Goal: Information Seeking & Learning: Learn about a topic

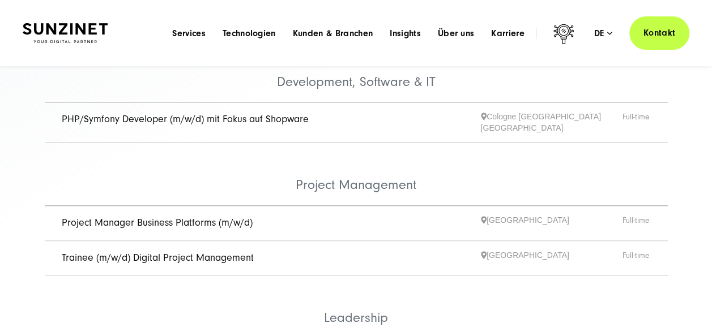
scroll to position [414, 0]
click at [204, 217] on link "Project Manager Business Platforms (m/w/d)" at bounding box center [157, 223] width 191 height 12
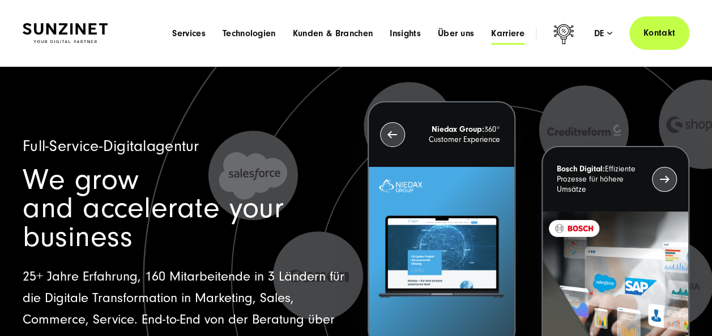
click at [510, 31] on span "Karriere" at bounding box center [507, 33] width 33 height 11
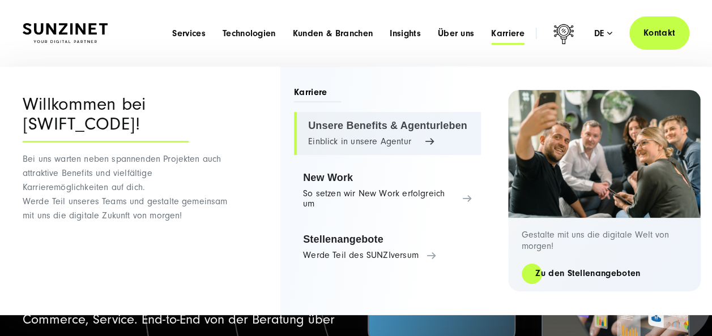
click at [392, 128] on link "Unsere Benefits & Agenturleben Einblick in unsere Agentur" at bounding box center [387, 133] width 187 height 43
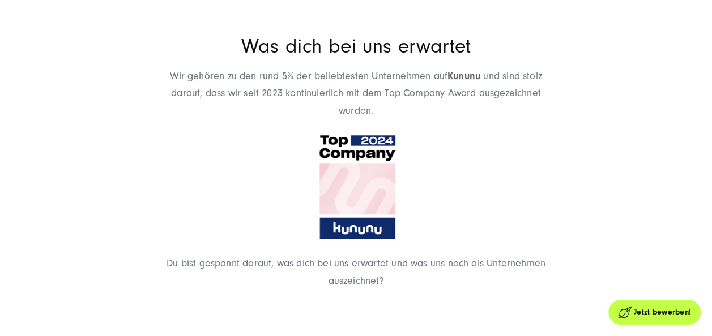
scroll to position [1909, 0]
